Goal: Task Accomplishment & Management: Manage account settings

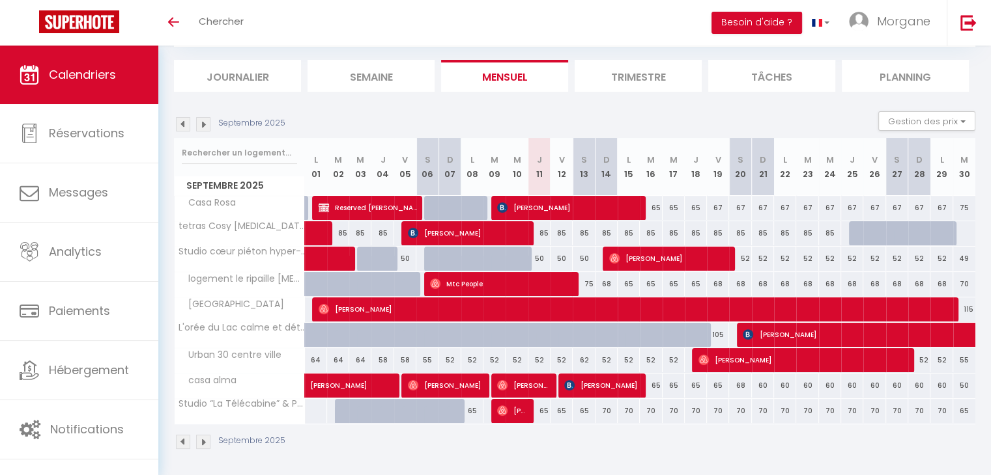
scroll to position [77, 0]
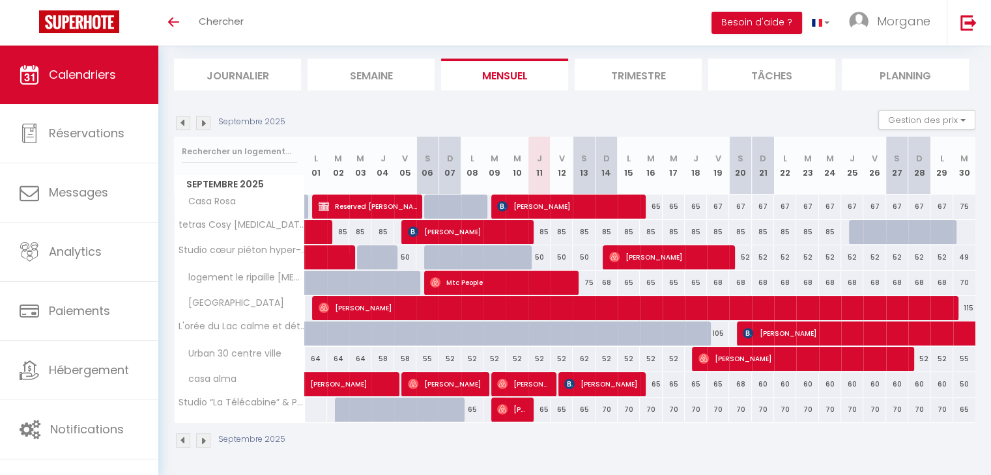
click at [539, 360] on div "52" at bounding box center [539, 359] width 22 height 24
type input "52"
type input "Jeu 11 Septembre 2025"
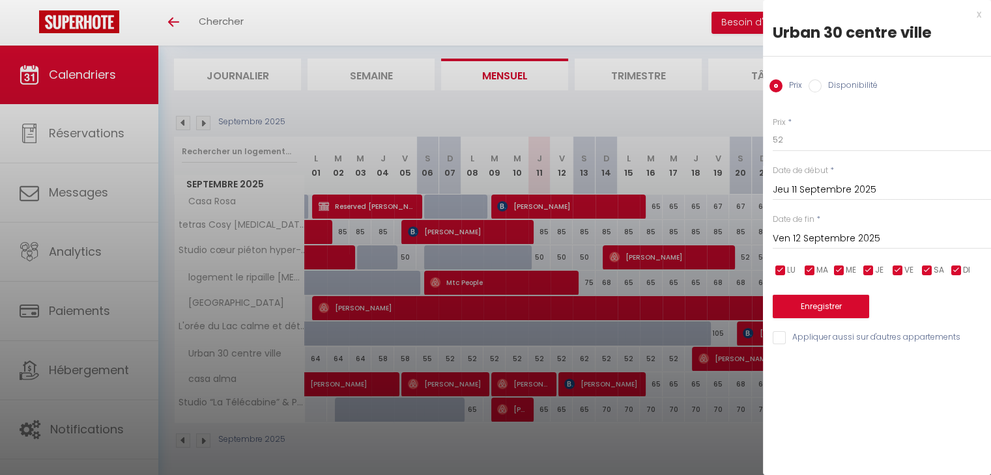
click at [812, 240] on input "Ven 12 Septembre 2025" at bounding box center [881, 239] width 218 height 17
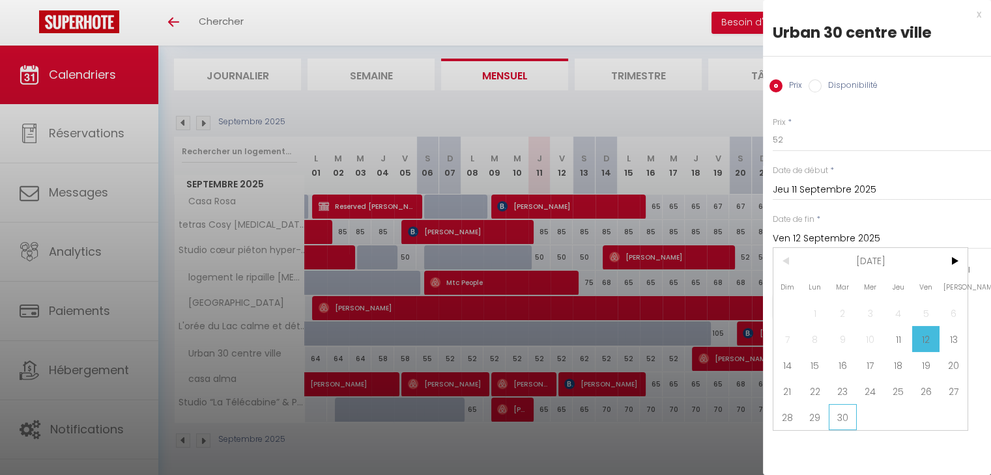
click at [841, 417] on span "30" at bounding box center [842, 417] width 28 height 26
type input "[DATE]"
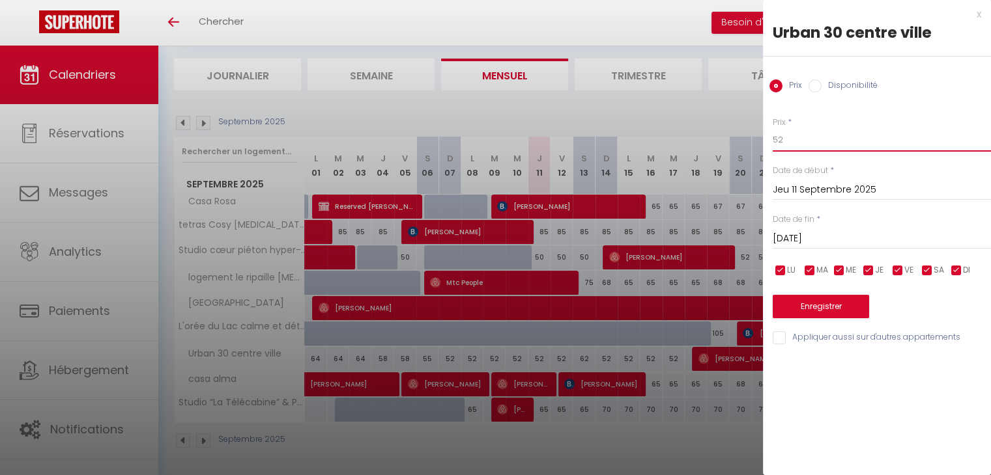
click at [815, 134] on input "52" at bounding box center [881, 139] width 218 height 23
type input "50"
click at [793, 305] on button "Enregistrer" at bounding box center [820, 306] width 96 height 23
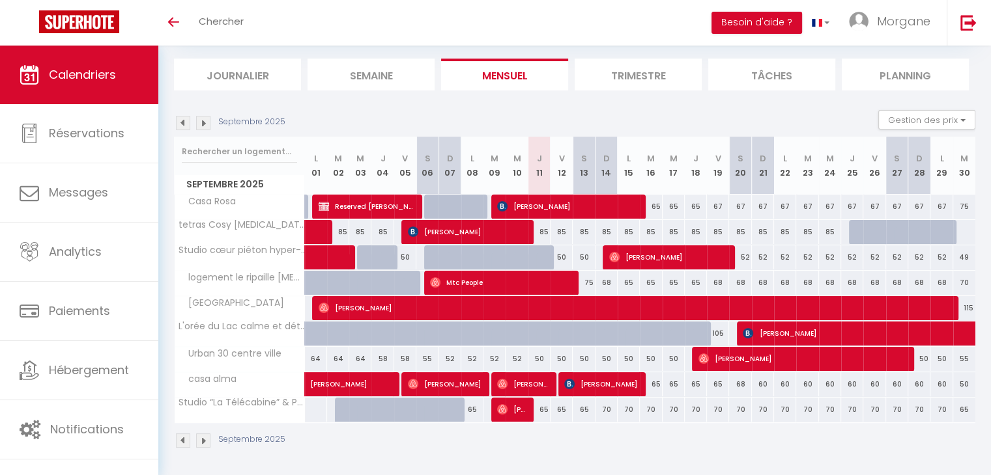
click at [182, 124] on img at bounding box center [183, 123] width 14 height 14
